Goal: Task Accomplishment & Management: Use online tool/utility

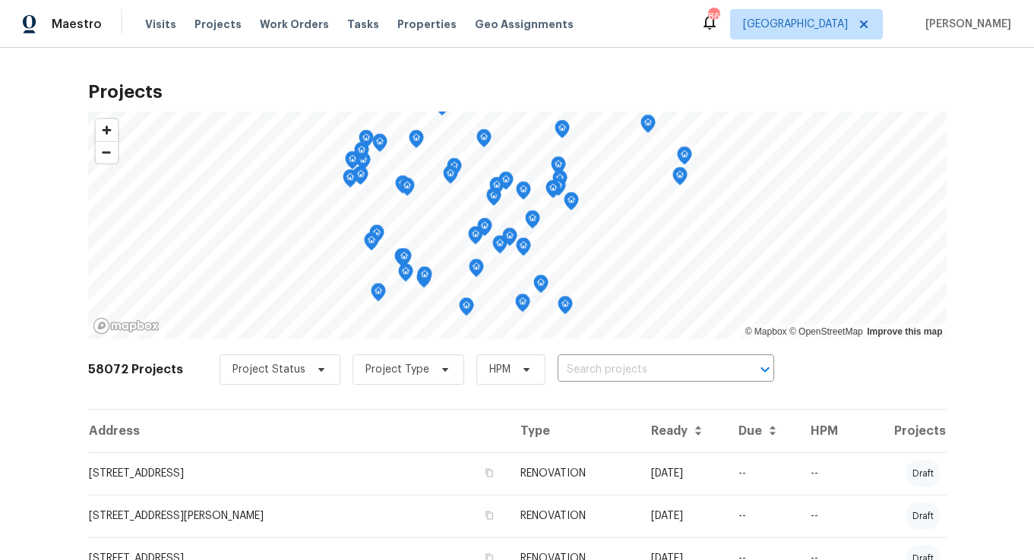
click at [352, 30] on div "Tasks" at bounding box center [363, 25] width 32 height 16
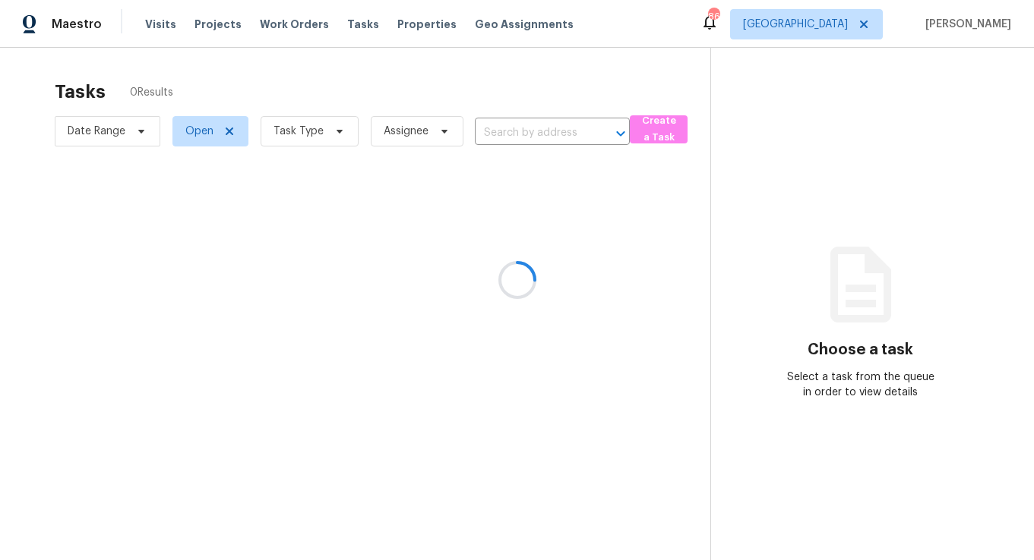
click at [308, 131] on div at bounding box center [517, 280] width 1034 height 560
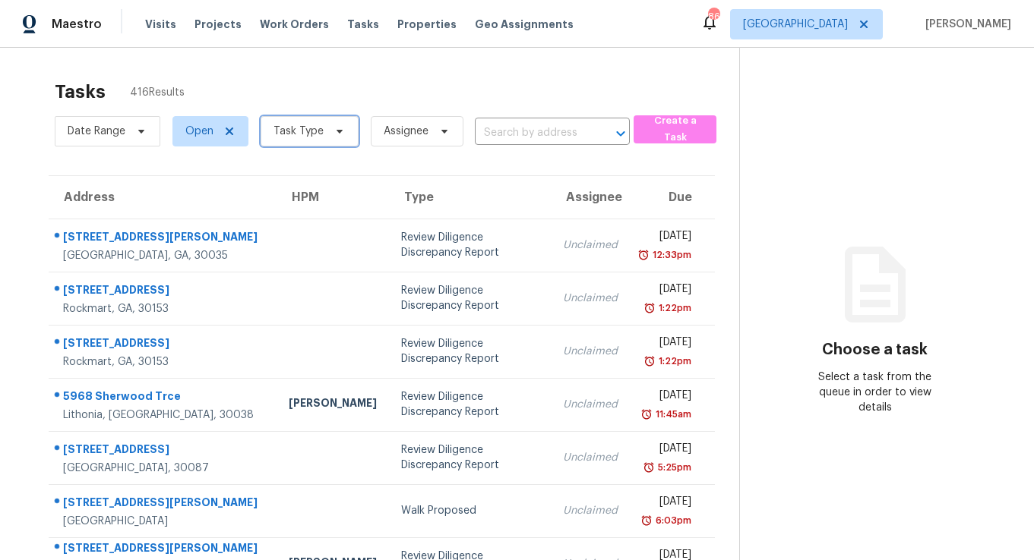
click at [281, 137] on span "Task Type" at bounding box center [298, 131] width 50 height 15
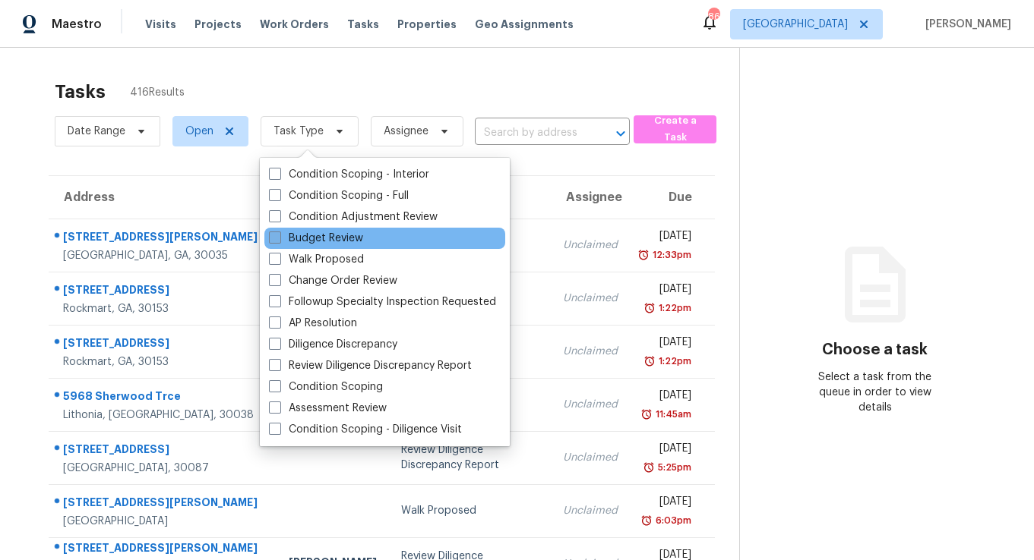
click at [317, 233] on label "Budget Review" at bounding box center [316, 238] width 94 height 15
click at [279, 233] on input "Budget Review" at bounding box center [274, 236] width 10 height 10
checkbox input "true"
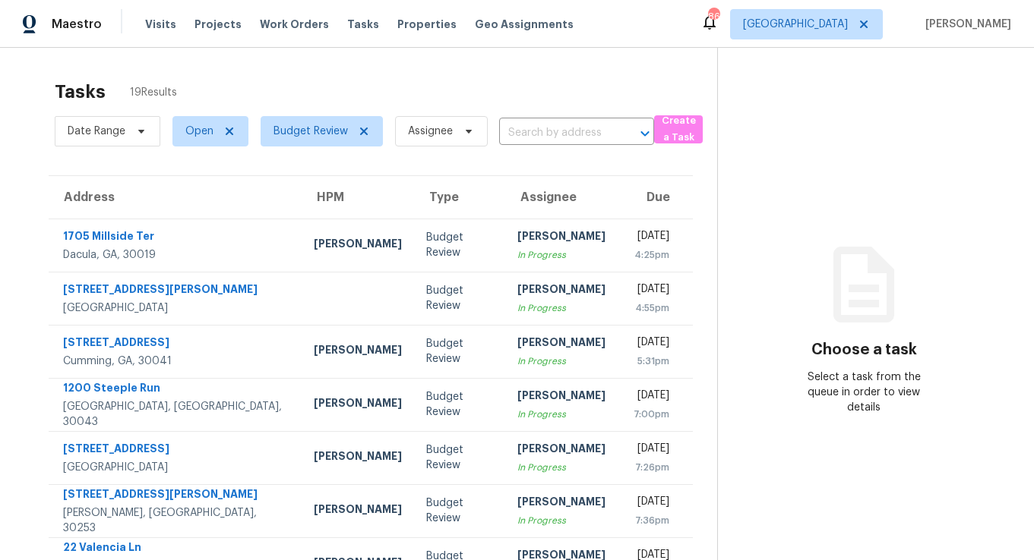
click at [816, 159] on section "Choose a task Select a task from the queue in order to view details" at bounding box center [863, 419] width 292 height 743
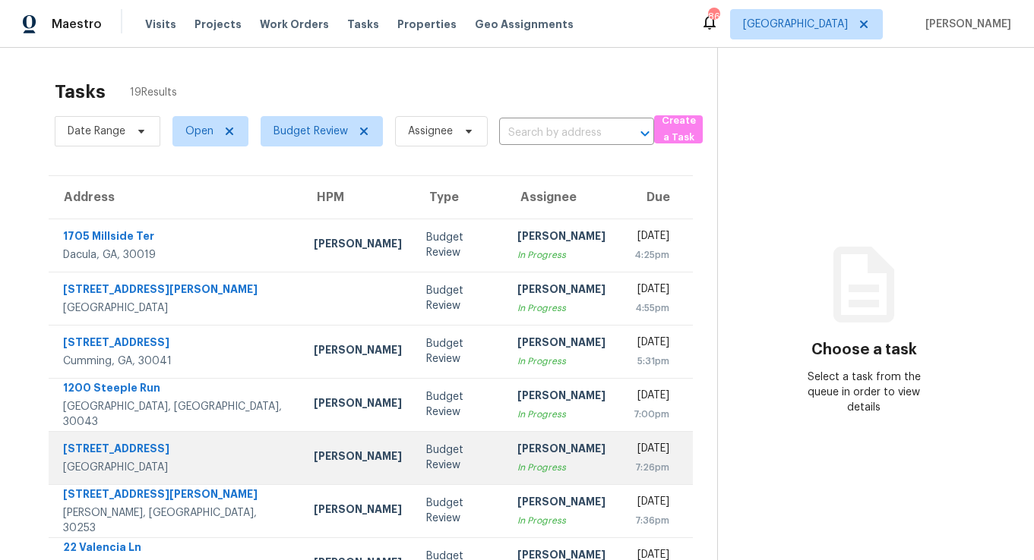
scroll to position [230, 0]
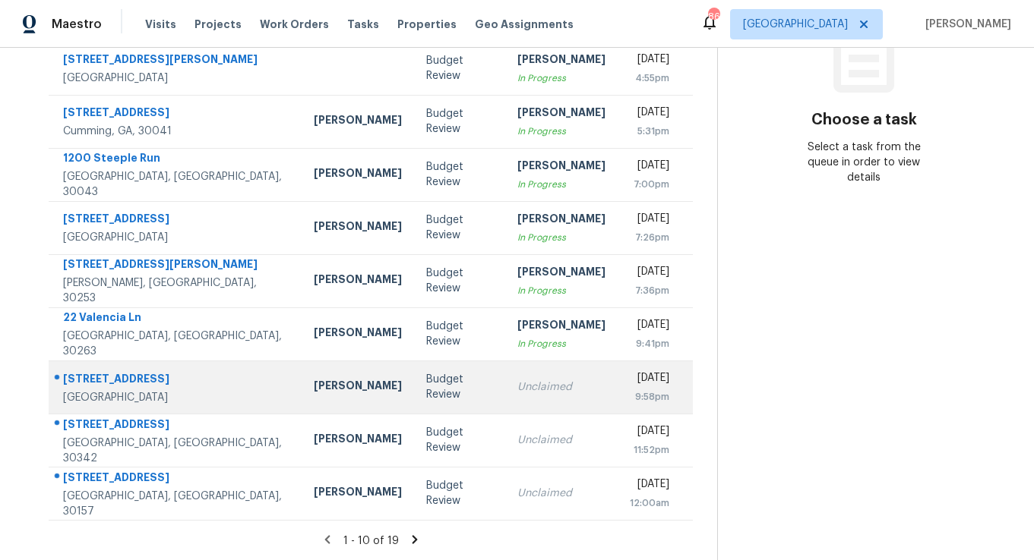
click at [505, 399] on td "Unclaimed" at bounding box center [561, 387] width 112 height 53
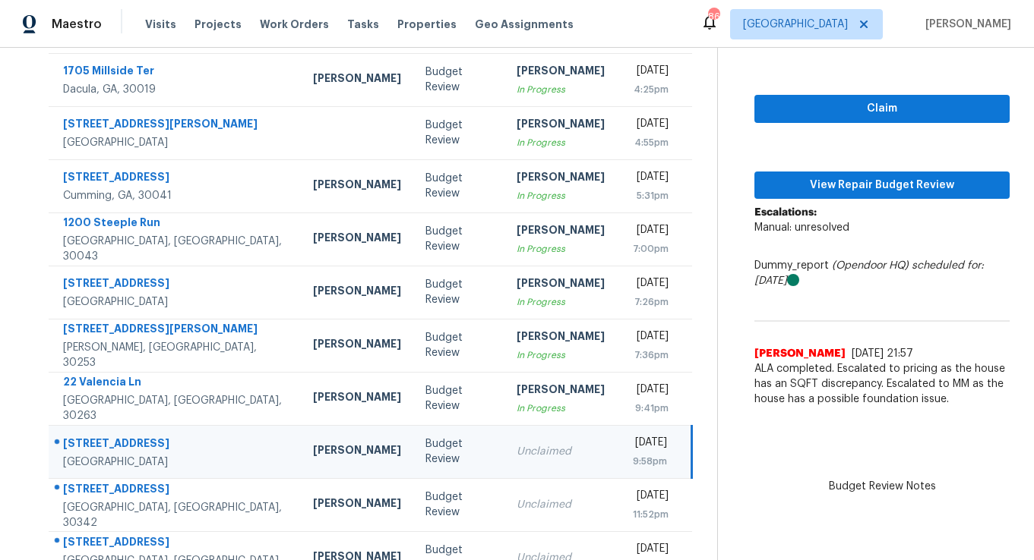
scroll to position [164, 0]
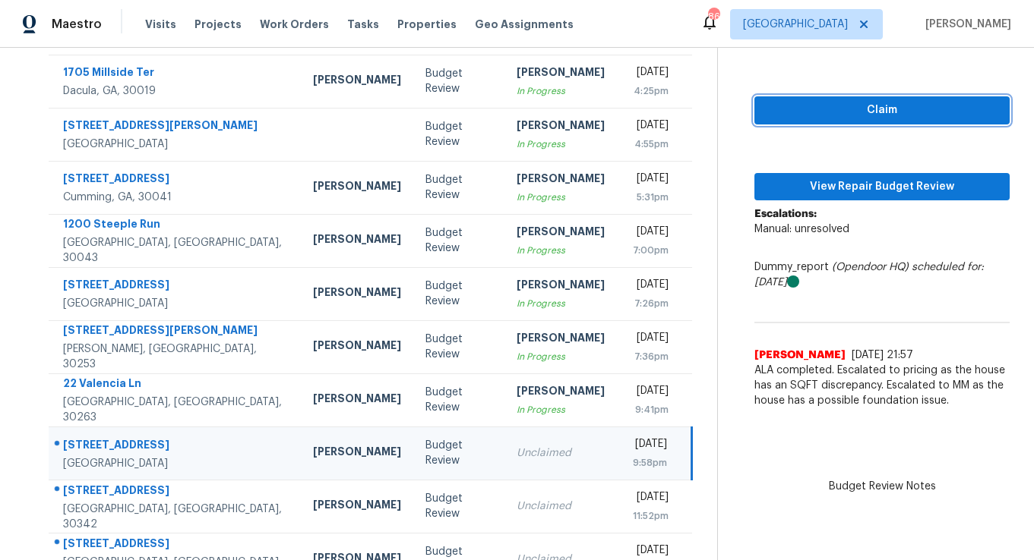
click at [840, 115] on span "Claim" at bounding box center [881, 110] width 231 height 19
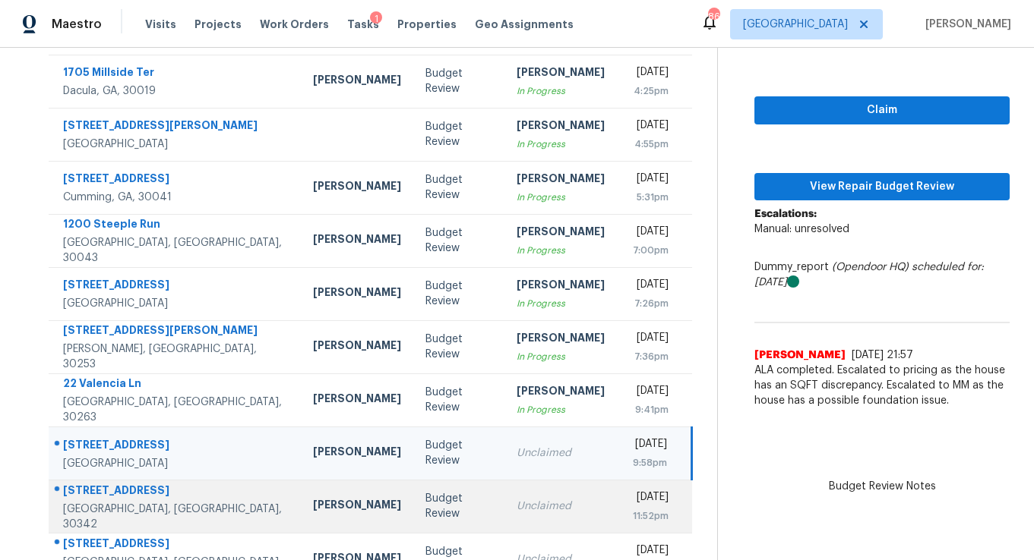
click at [536, 491] on td "Unclaimed" at bounding box center [560, 506] width 112 height 53
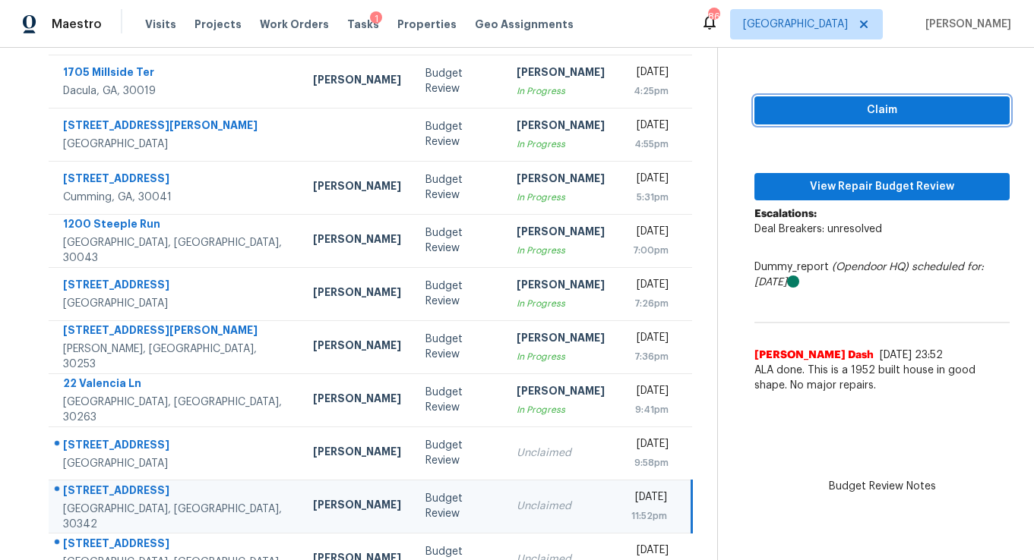
click at [774, 123] on button "Claim" at bounding box center [881, 110] width 255 height 28
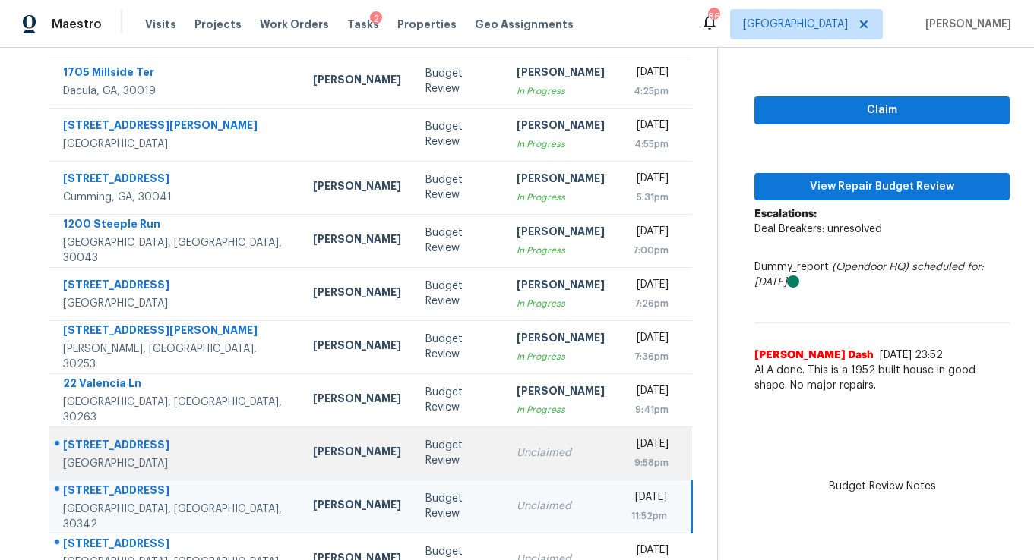
scroll to position [230, 0]
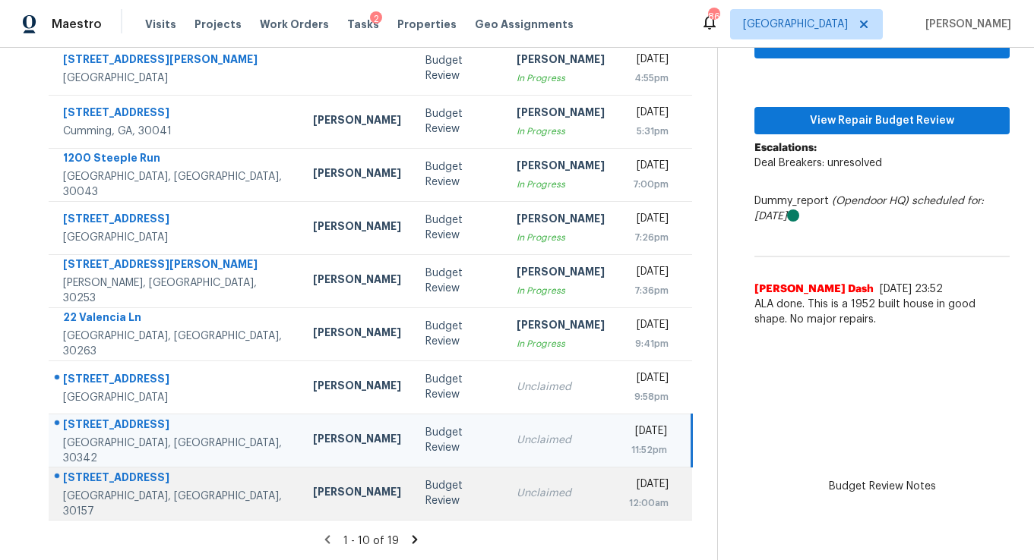
click at [504, 512] on td "Unclaimed" at bounding box center [560, 493] width 112 height 53
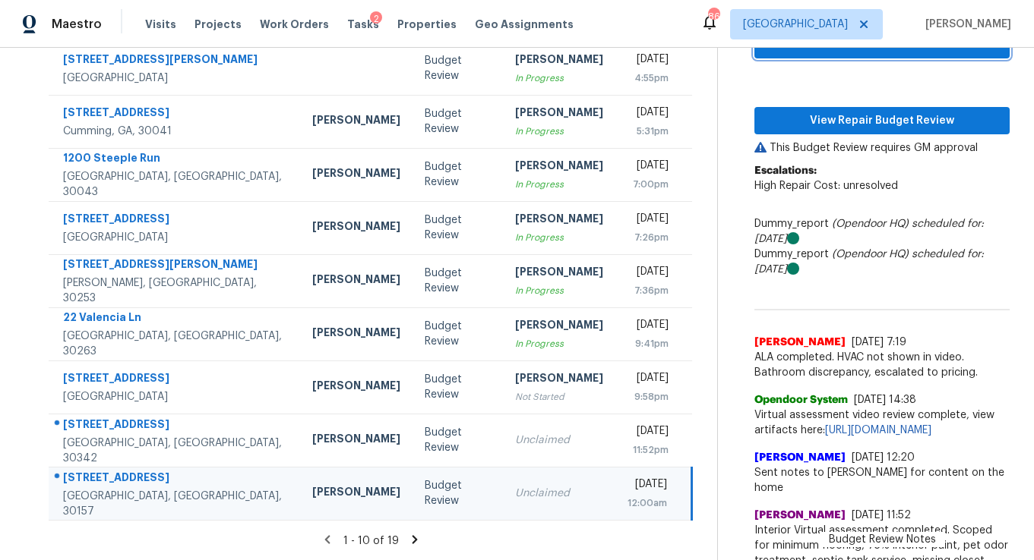
click at [830, 55] on button "Claim" at bounding box center [881, 44] width 255 height 28
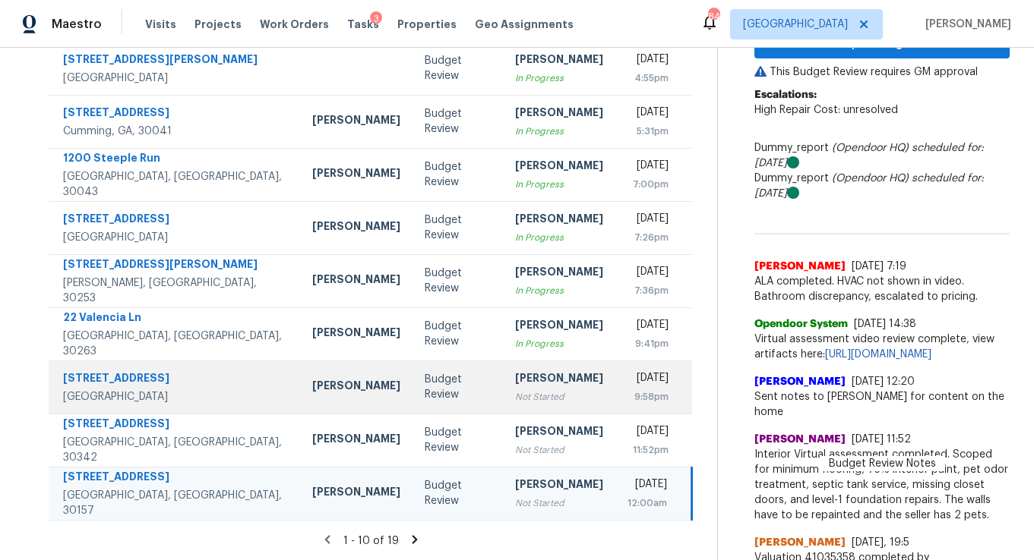
click at [515, 384] on div "[PERSON_NAME]" at bounding box center [559, 380] width 88 height 19
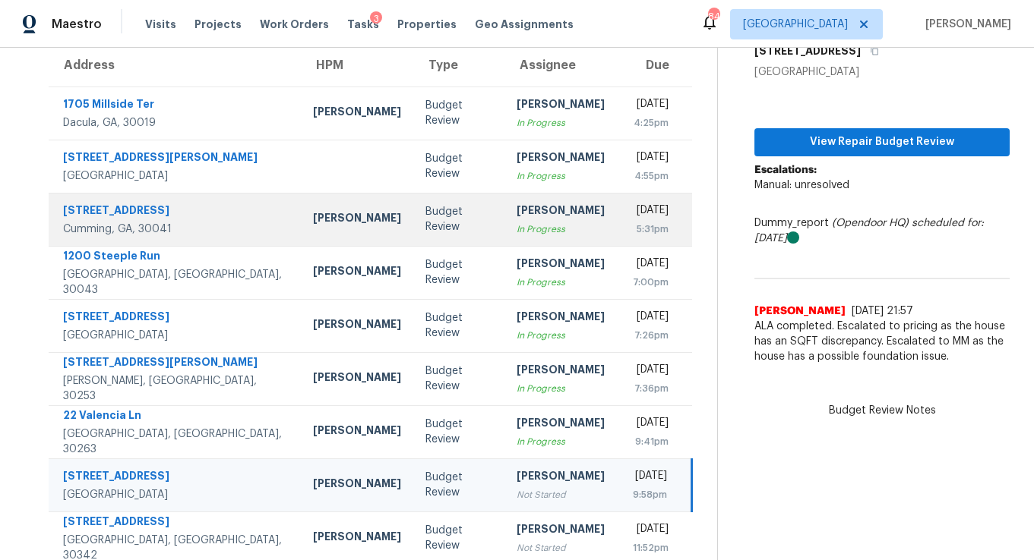
scroll to position [108, 0]
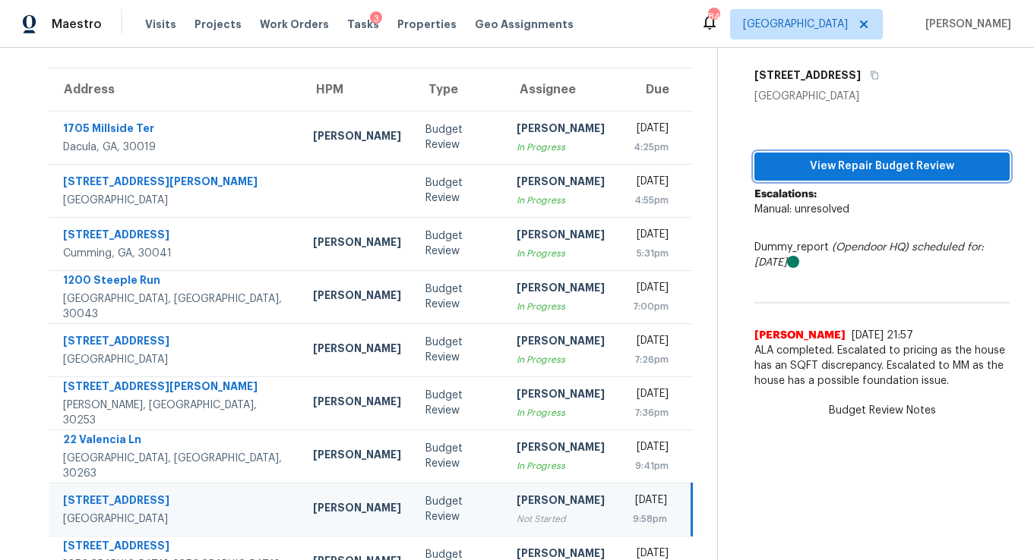
click at [768, 170] on span "View Repair Budget Review" at bounding box center [881, 166] width 231 height 19
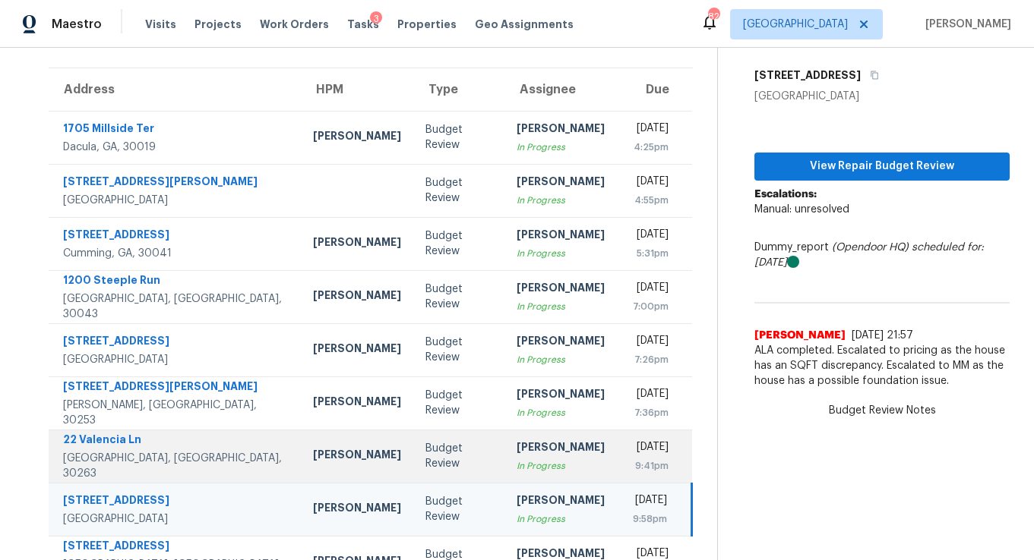
scroll to position [230, 0]
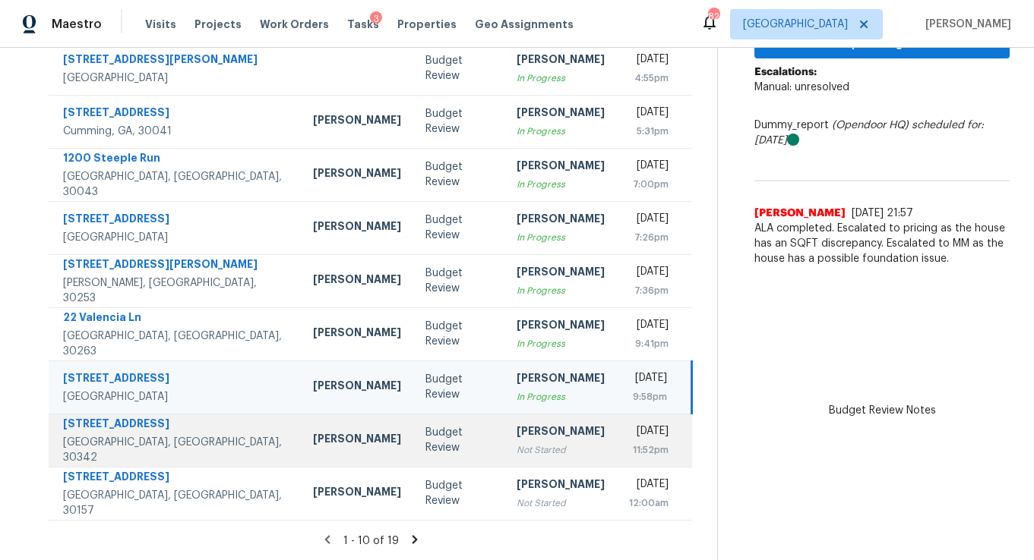
click at [516, 456] on div "Not Started" at bounding box center [560, 450] width 88 height 15
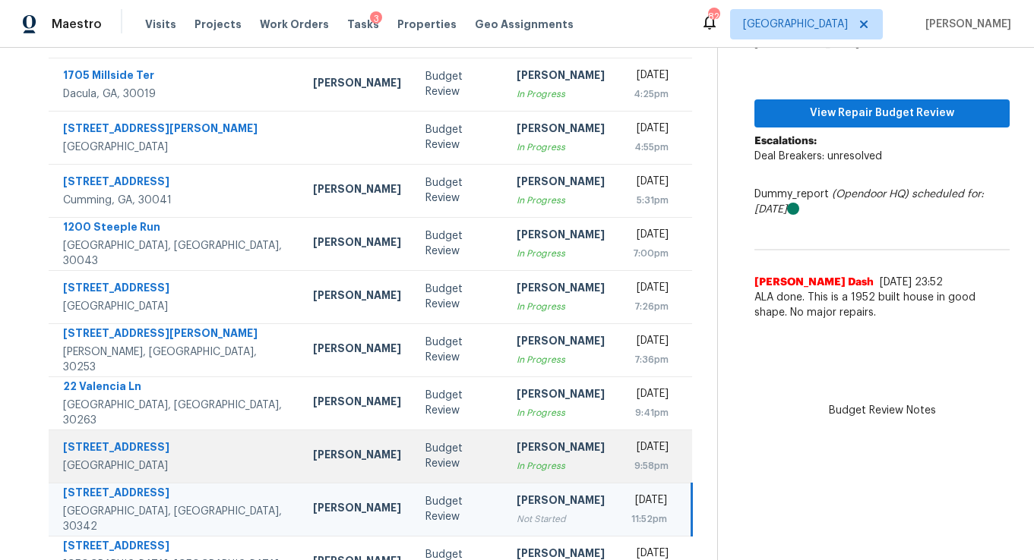
scroll to position [156, 0]
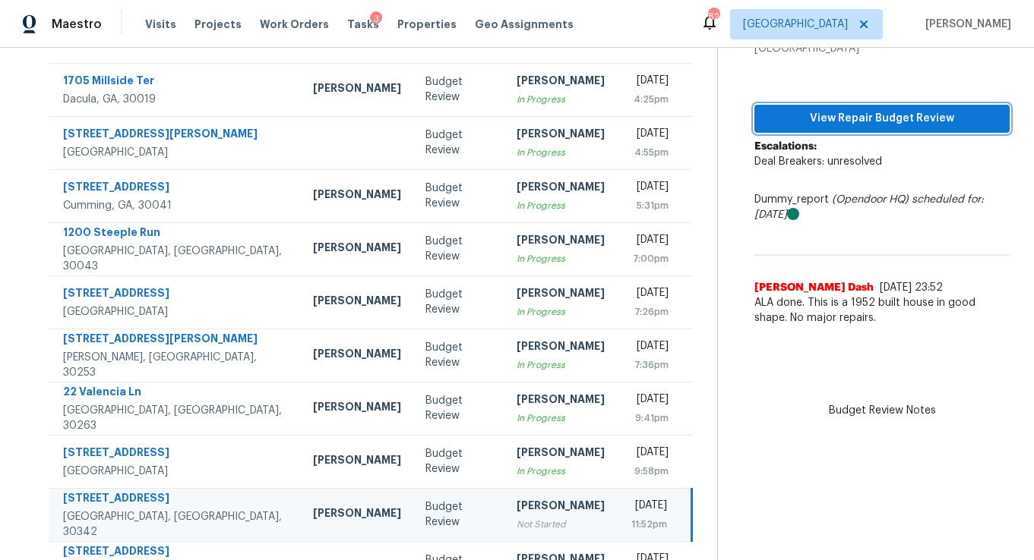
click at [865, 126] on span "View Repair Budget Review" at bounding box center [881, 118] width 231 height 19
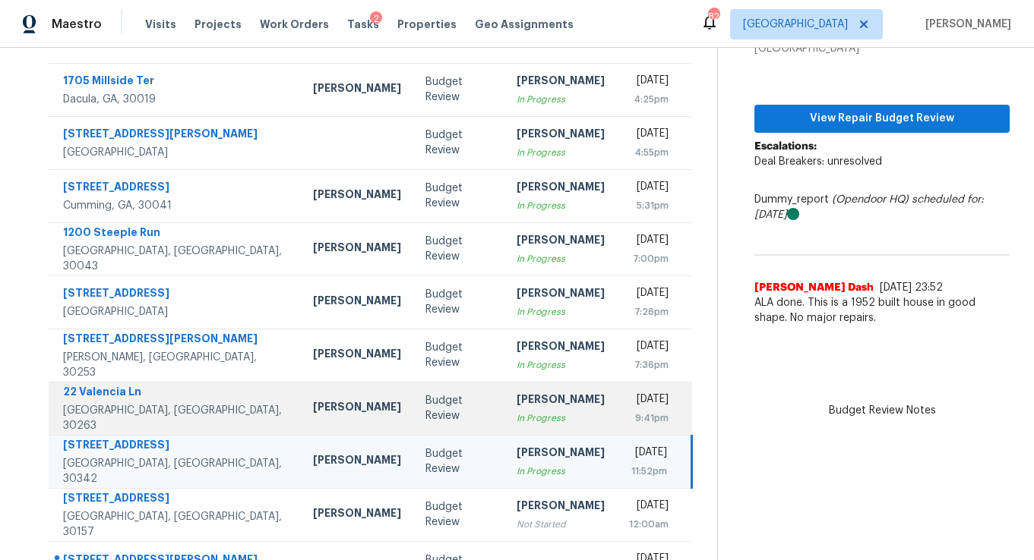
scroll to position [230, 0]
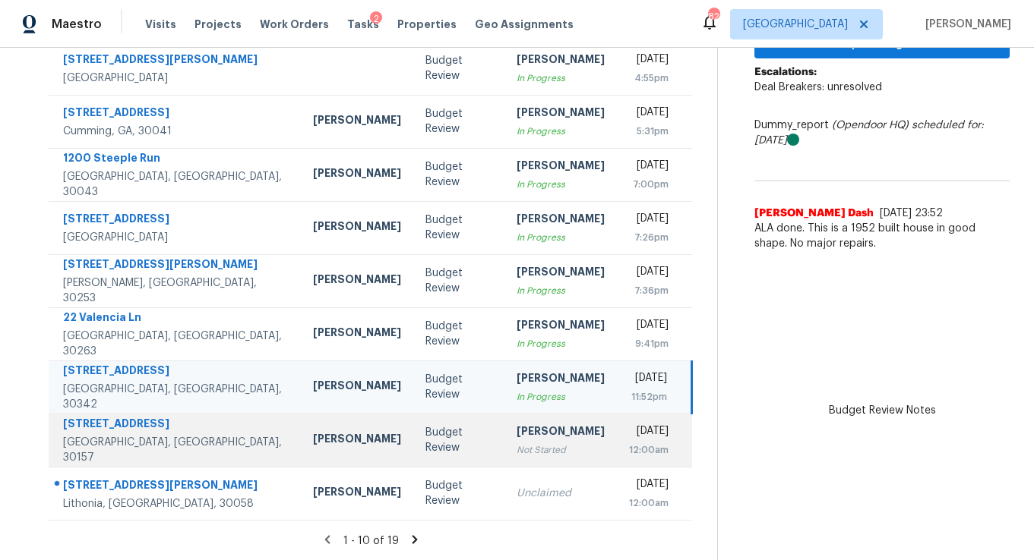
click at [516, 455] on div "Not Started" at bounding box center [560, 450] width 88 height 15
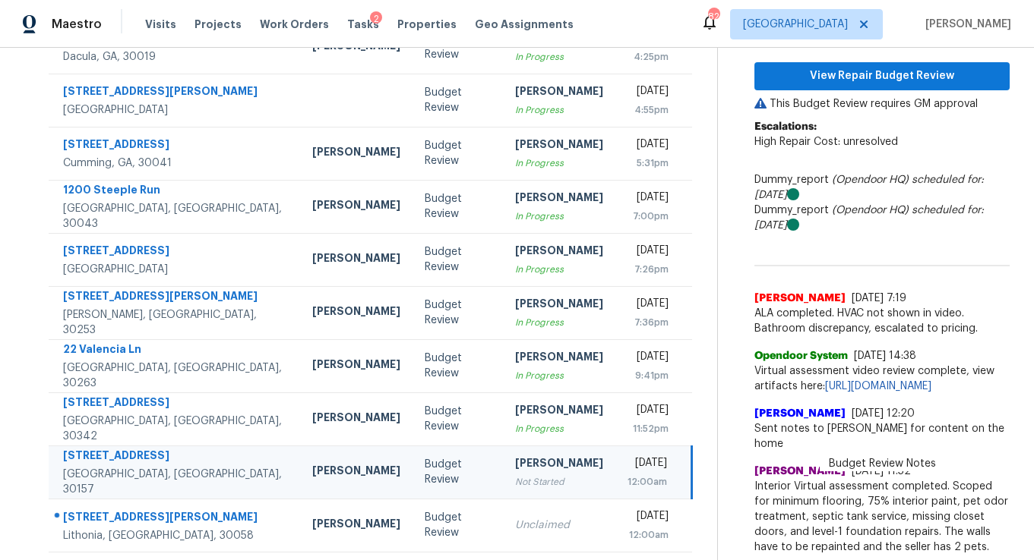
scroll to position [195, 0]
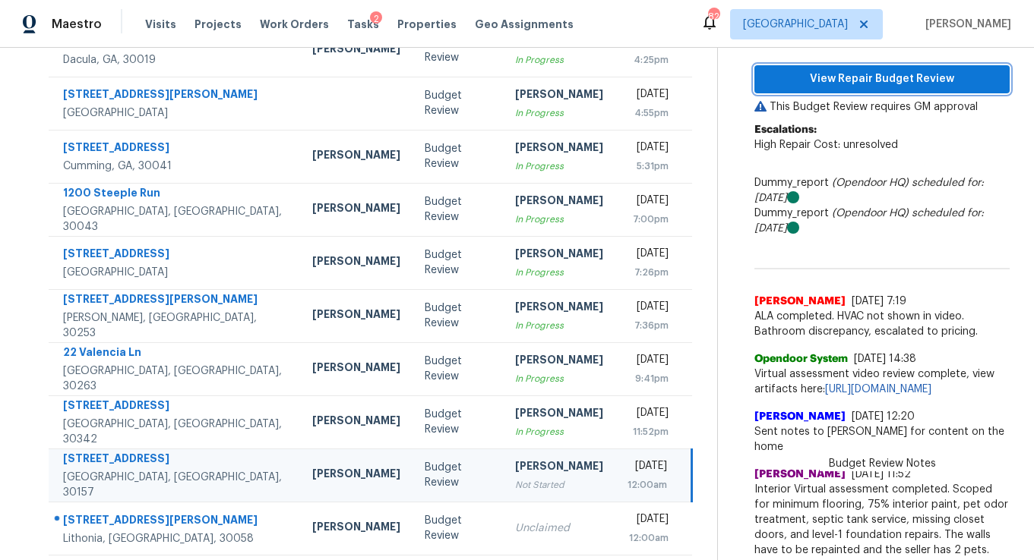
click at [819, 68] on button "View Repair Budget Review" at bounding box center [881, 79] width 255 height 28
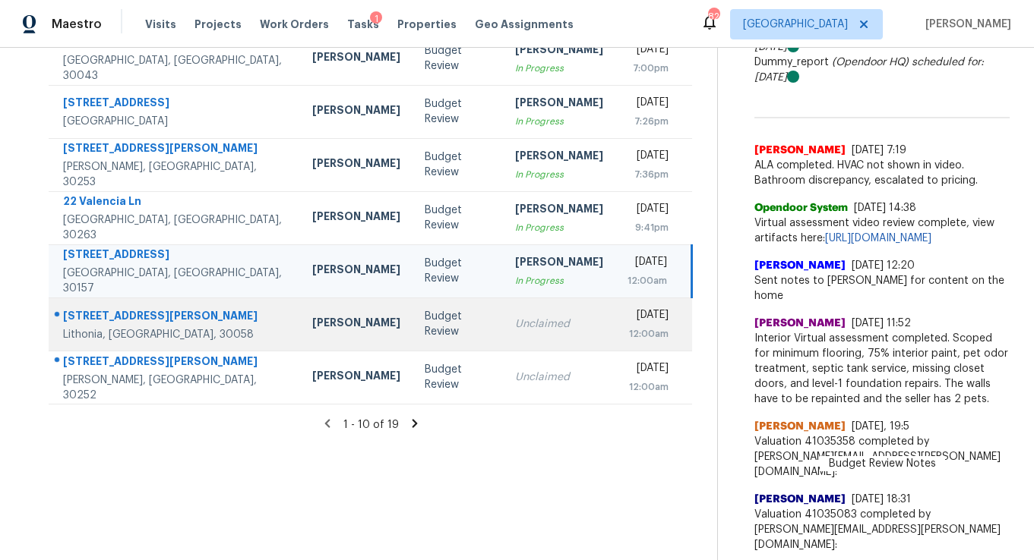
click at [525, 336] on td "Unclaimed" at bounding box center [559, 324] width 112 height 53
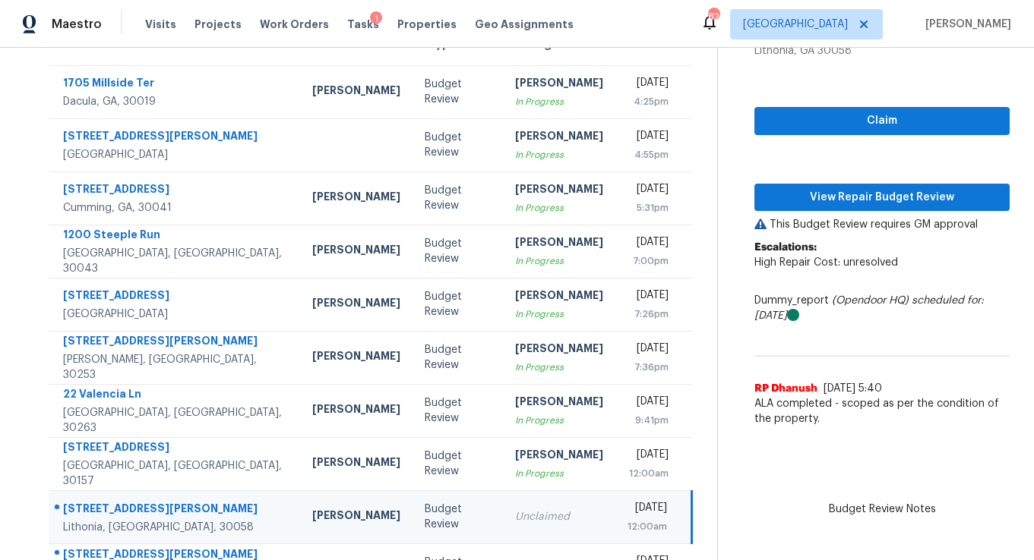
scroll to position [131, 0]
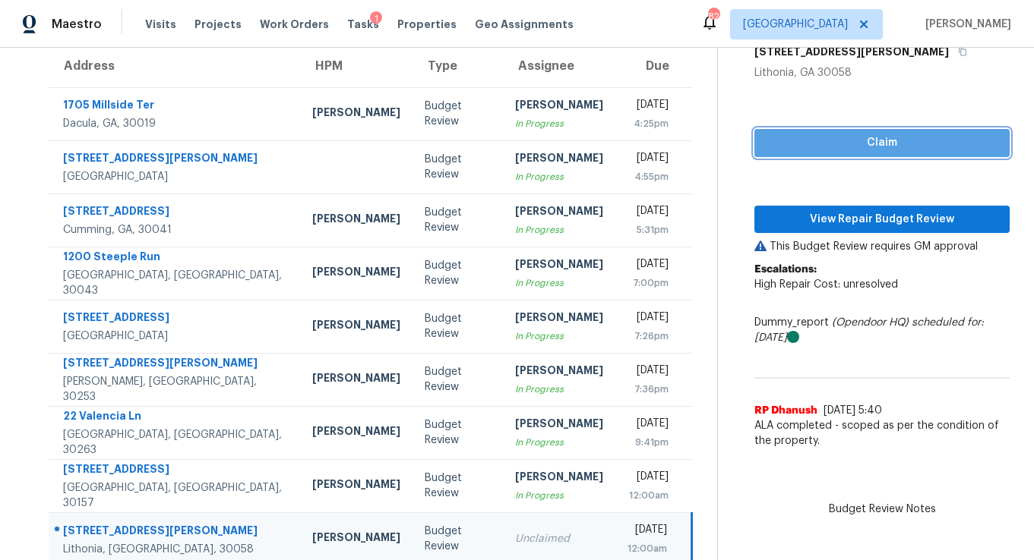
click at [849, 145] on span "Claim" at bounding box center [881, 143] width 231 height 19
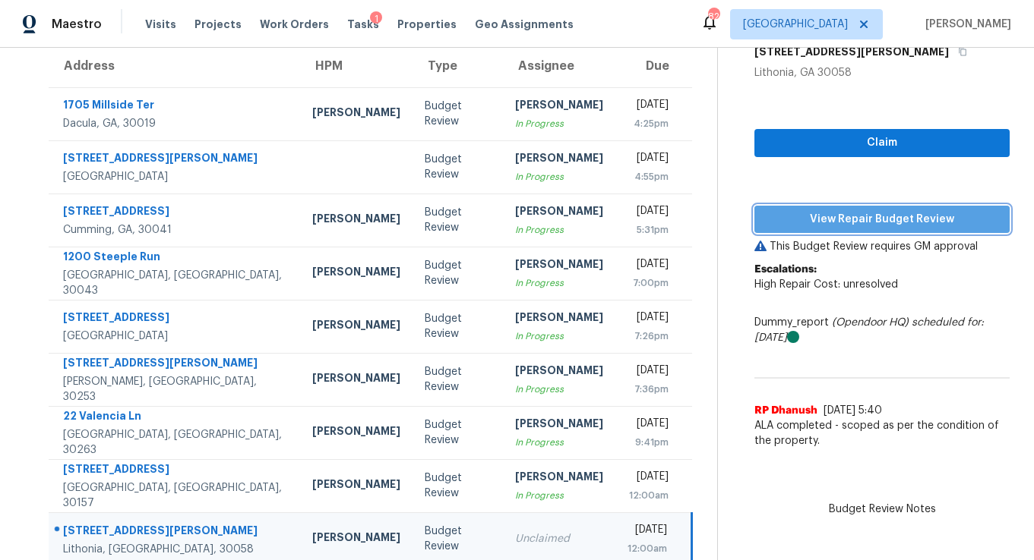
click at [847, 217] on span "View Repair Budget Review" at bounding box center [881, 219] width 231 height 19
